Goal: Task Accomplishment & Management: Use online tool/utility

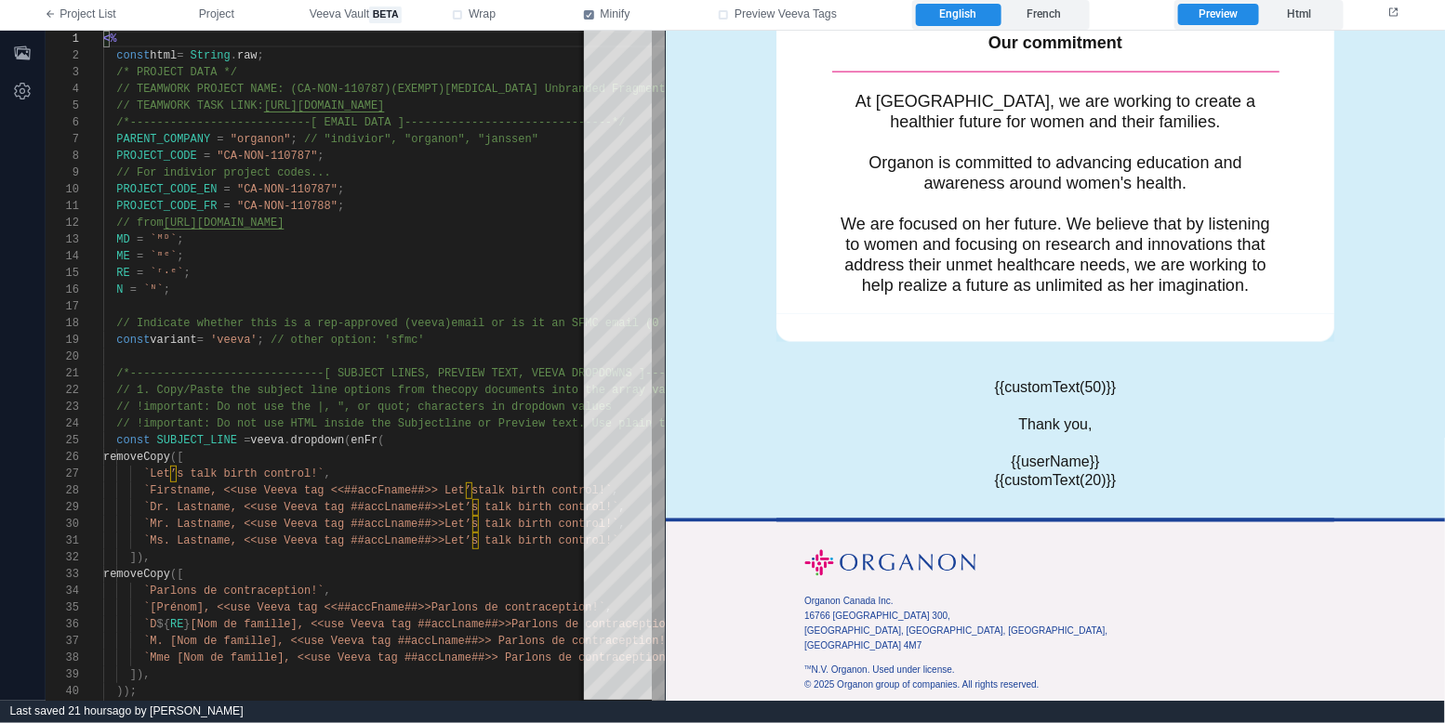
scroll to position [1012, 0]
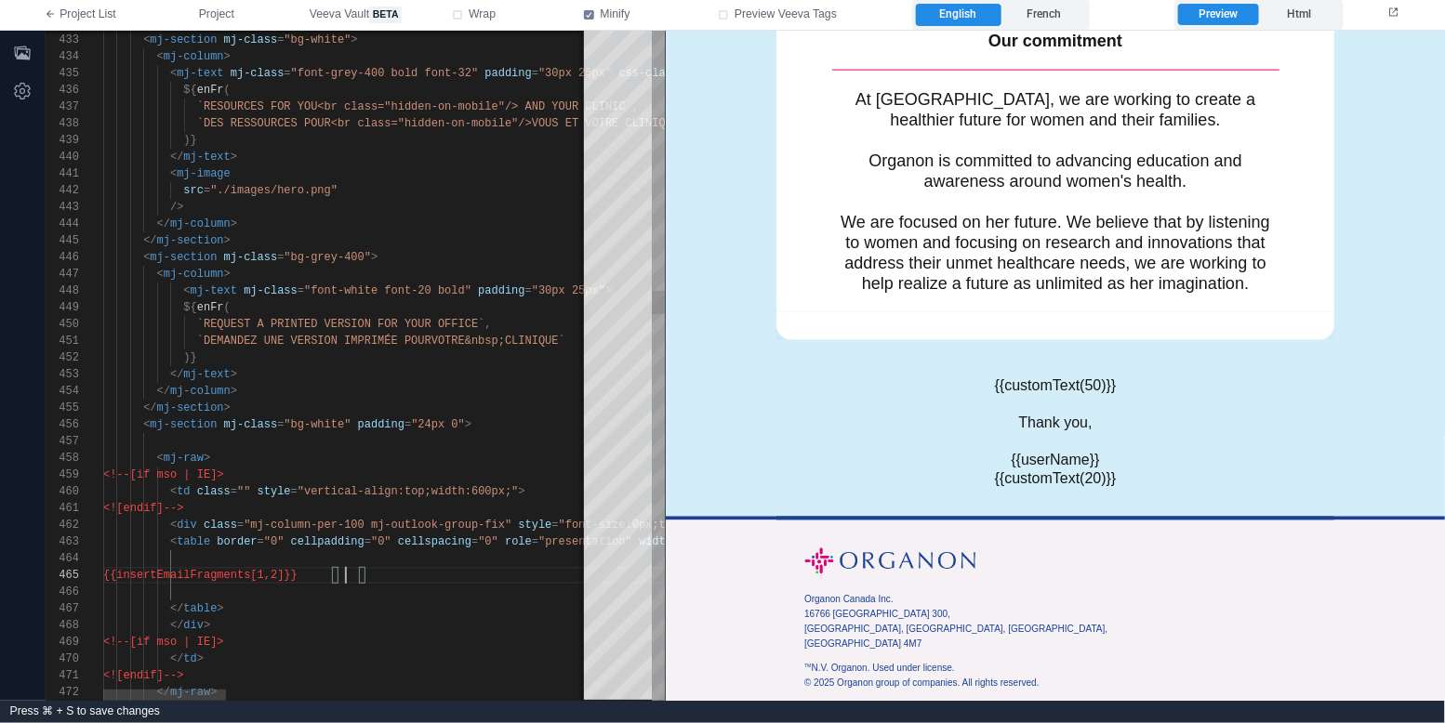
click at [382, 608] on div "</ table >" at bounding box center [1067, 609] width 1928 height 17
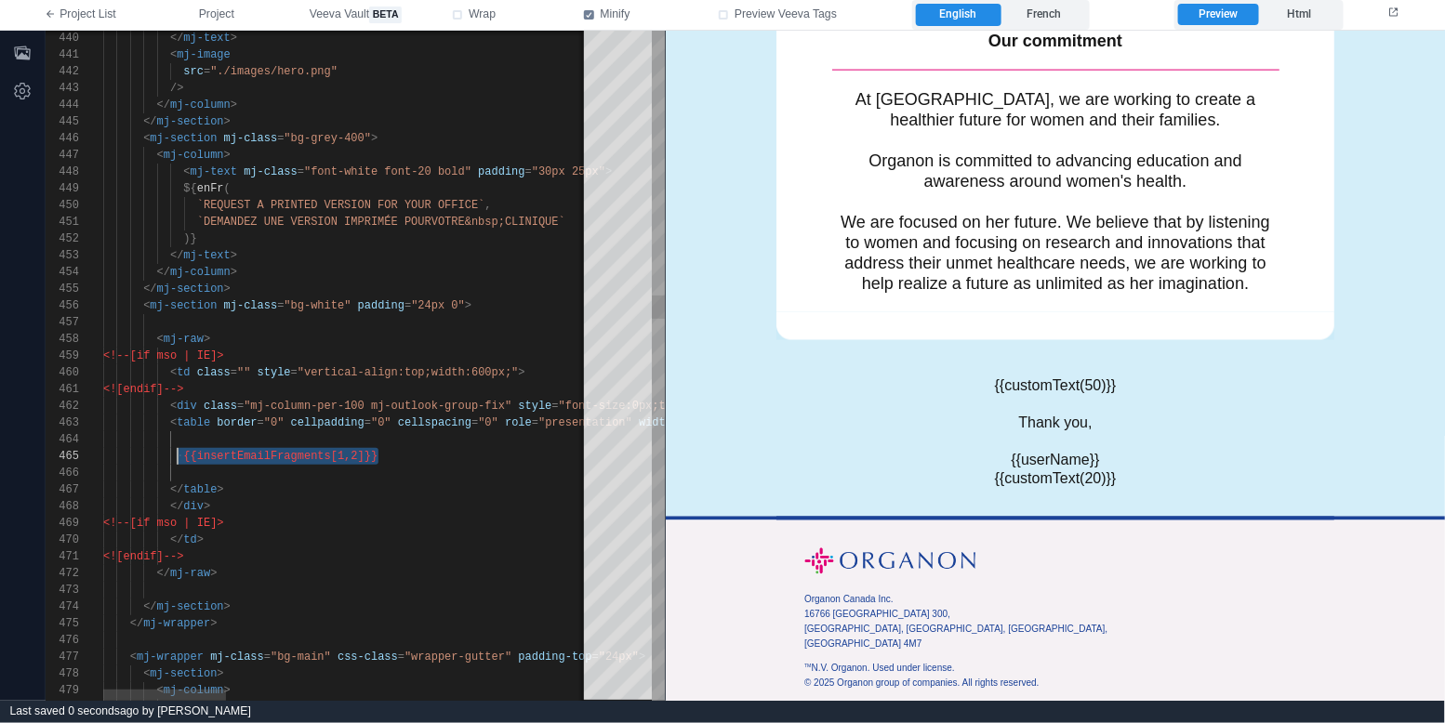
scroll to position [66, 80]
drag, startPoint x: 395, startPoint y: 455, endPoint x: 180, endPoint y: 457, distance: 214.8
type textarea "**********"
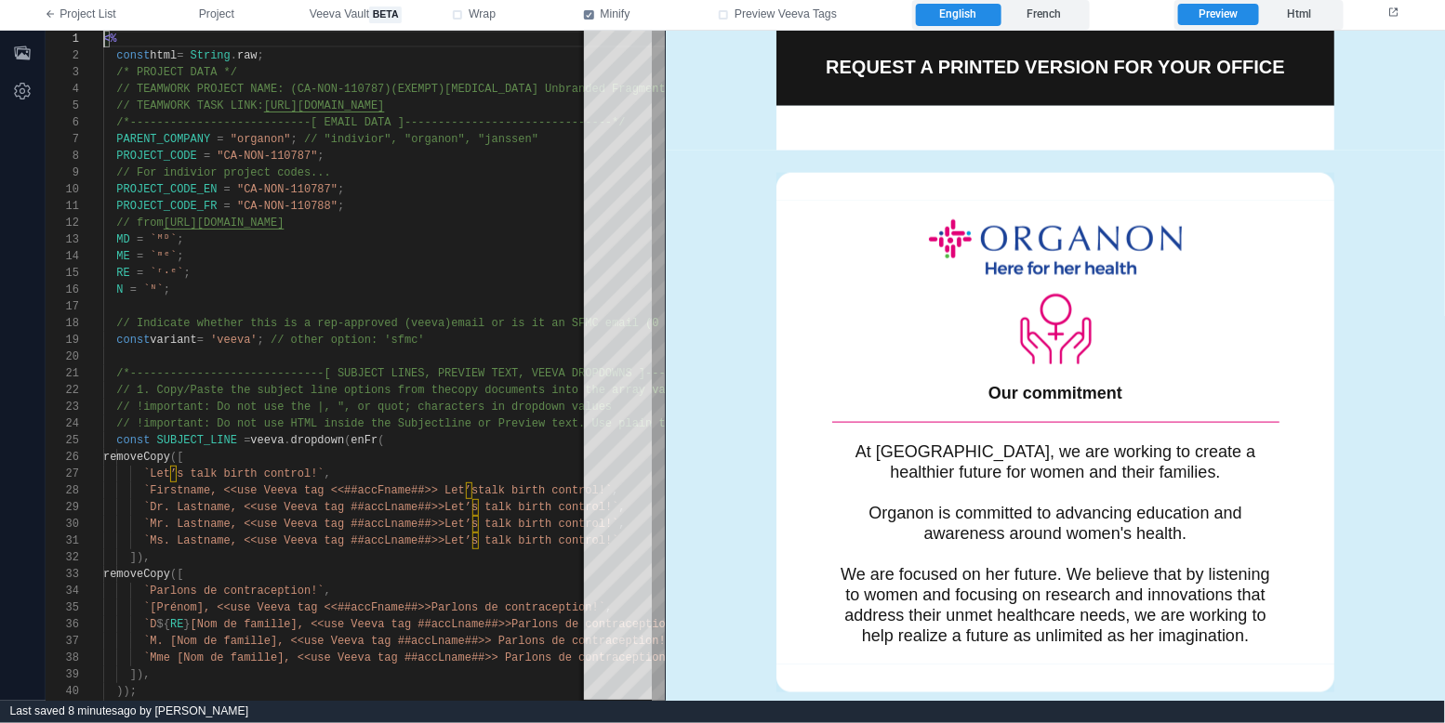
scroll to position [562, 0]
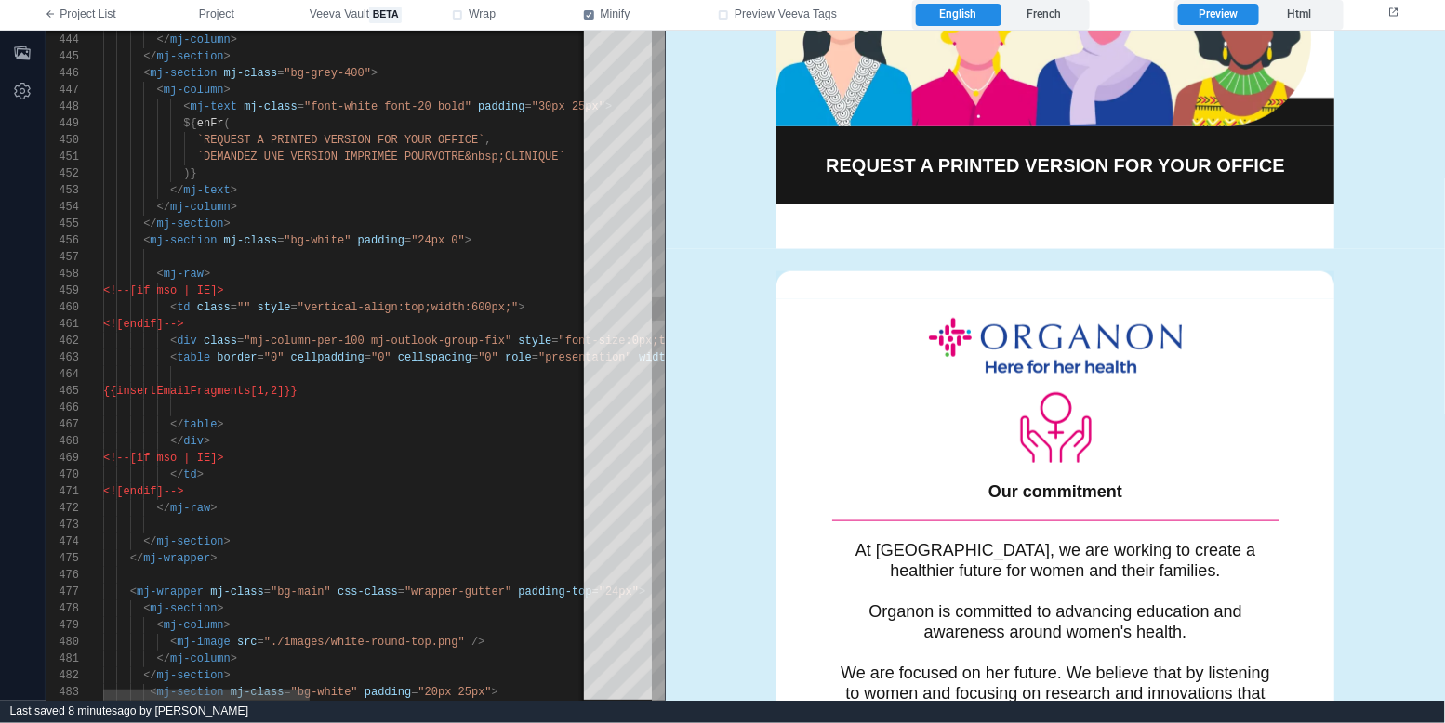
type textarea "**********"
click at [398, 400] on div at bounding box center [677, 408] width 1149 height 17
click at [192, 7] on button "Project" at bounding box center [216, 15] width 111 height 30
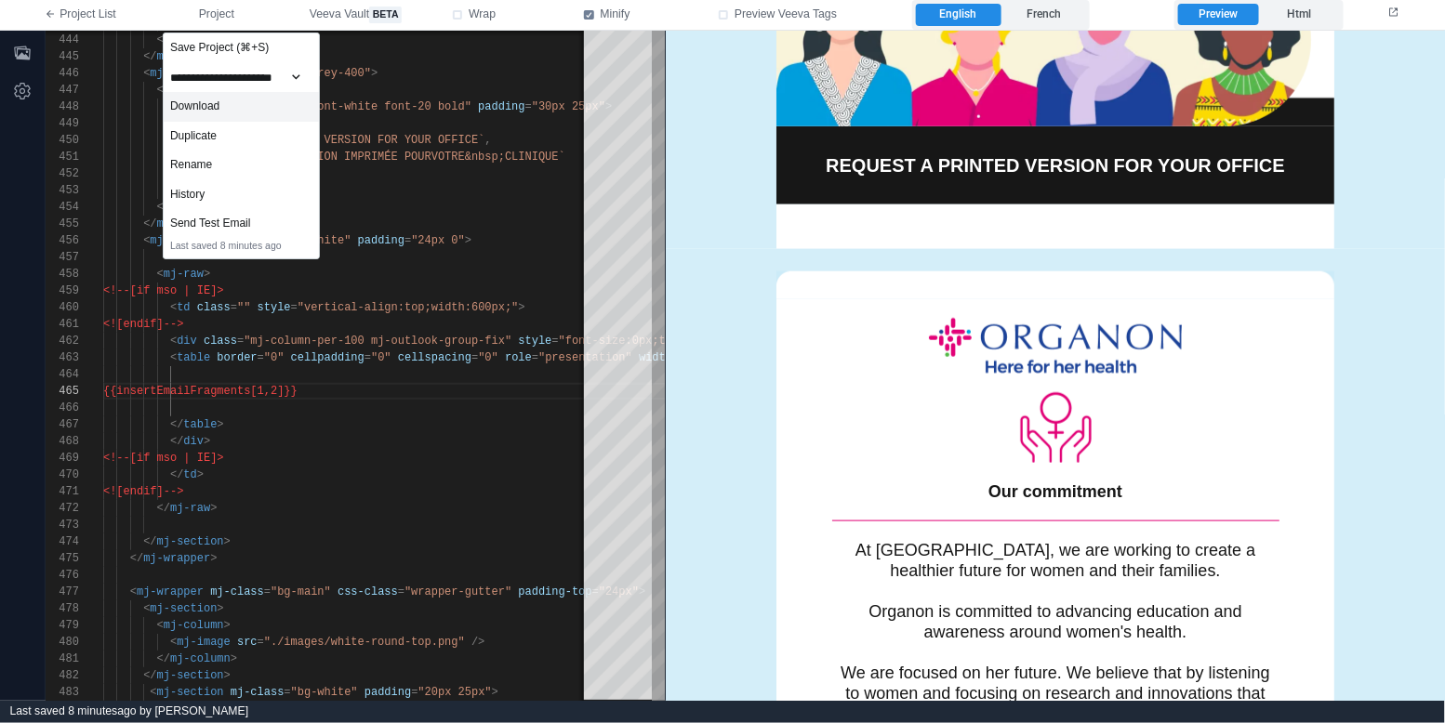
click at [273, 107] on div "Download" at bounding box center [241, 107] width 155 height 30
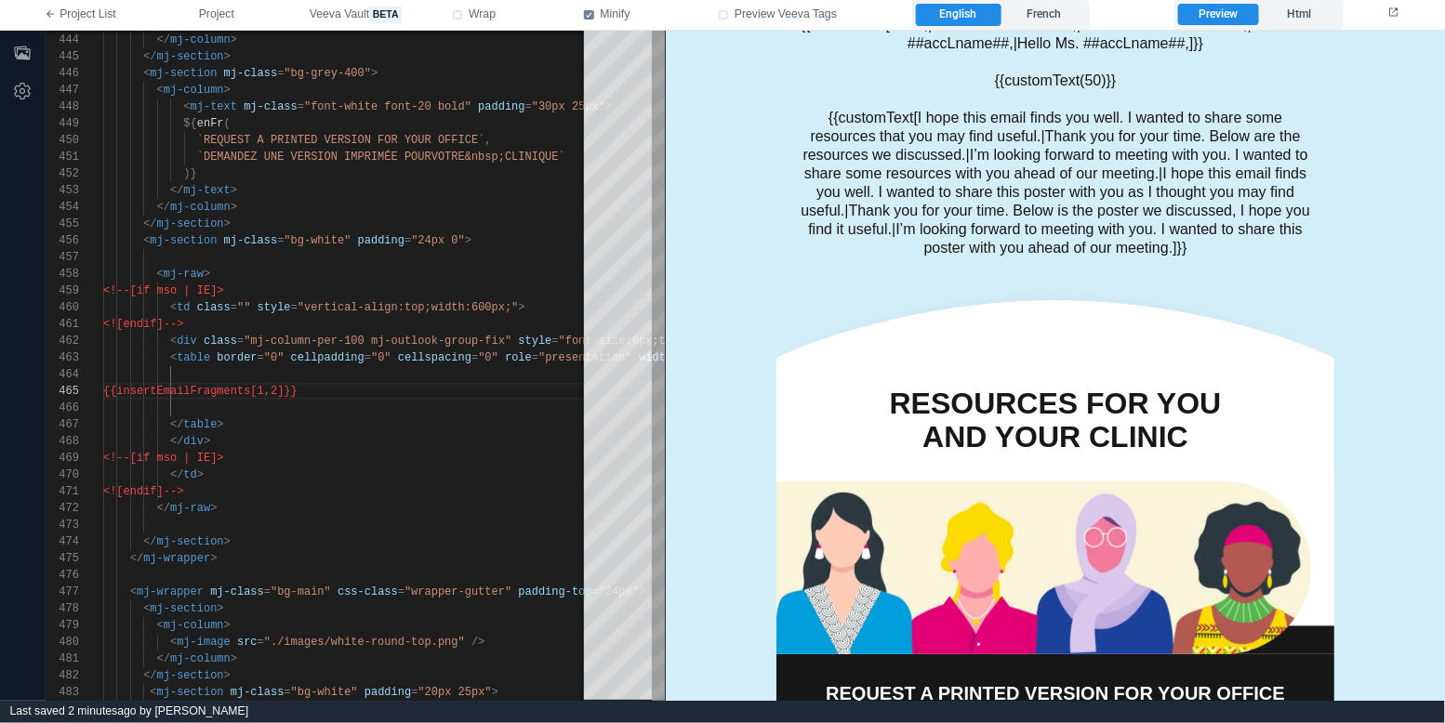
scroll to position [0, 0]
